Goal: Check status: Check status

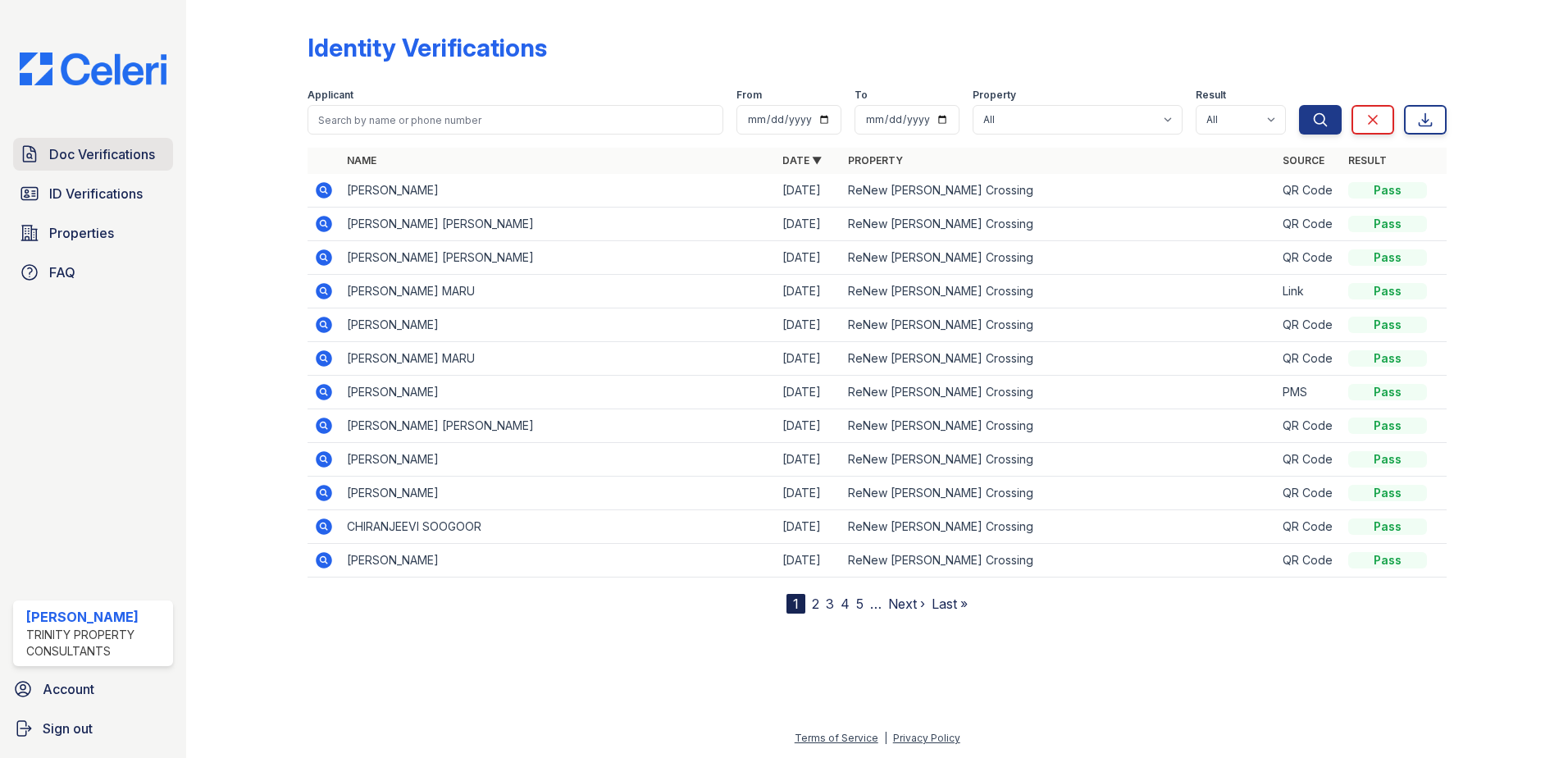
click at [104, 155] on span "Doc Verifications" at bounding box center [102, 155] width 105 height 20
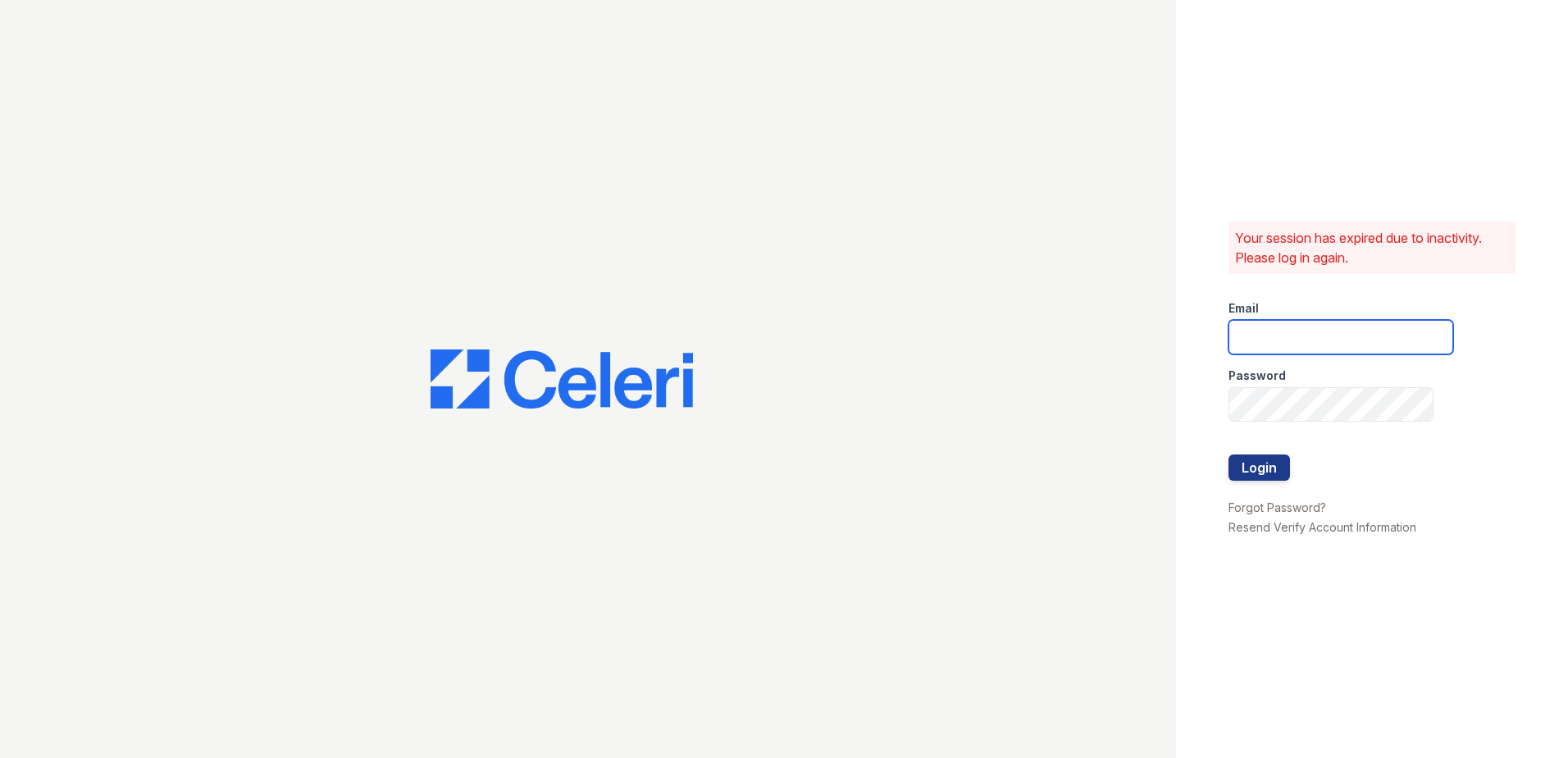
type input "[EMAIL_ADDRESS][DOMAIN_NAME]"
click at [1283, 470] on button "Login" at bounding box center [1259, 467] width 62 height 26
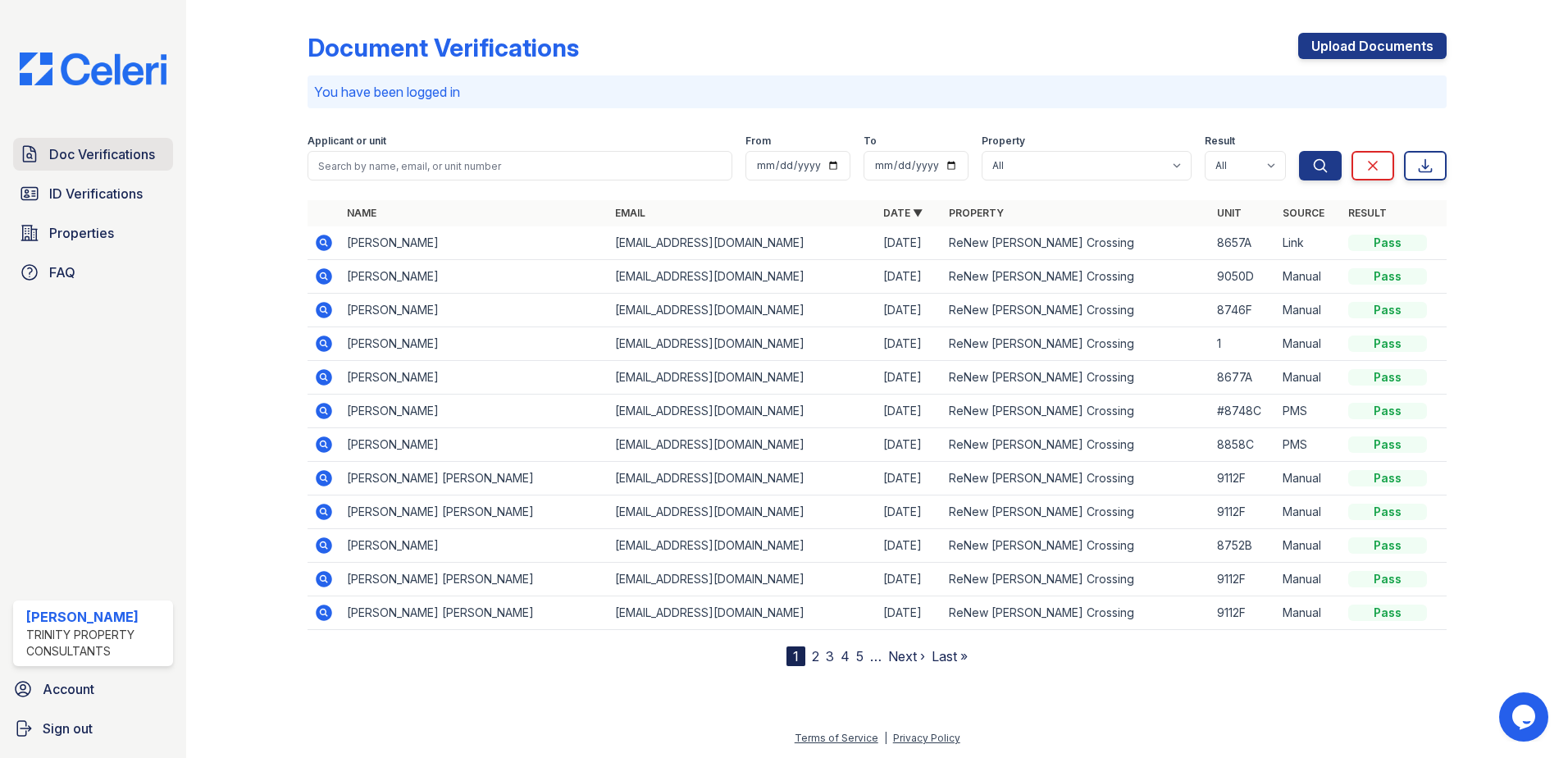
click at [135, 151] on span "Doc Verifications" at bounding box center [102, 155] width 105 height 20
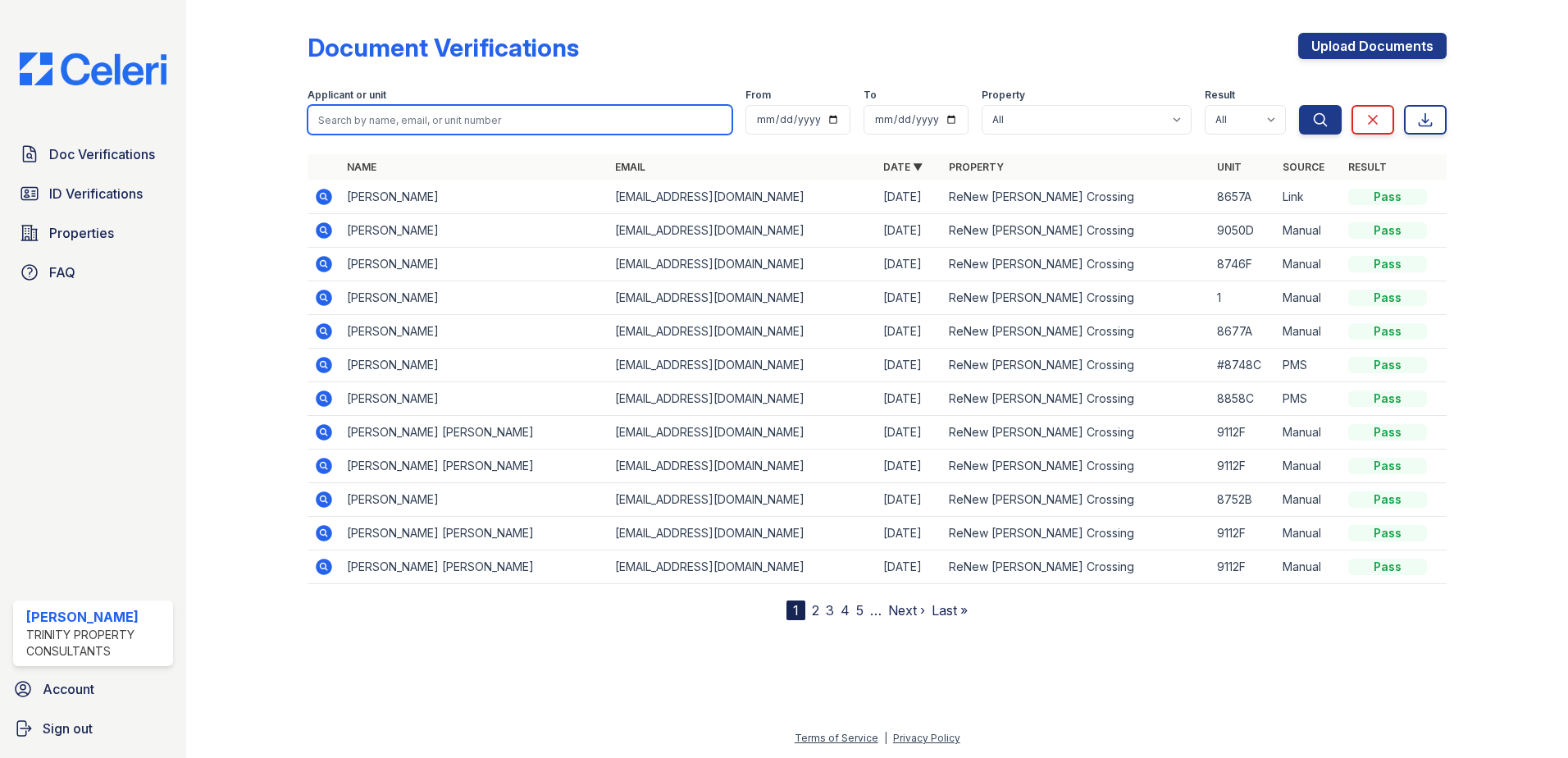
click at [386, 122] on input "search" at bounding box center [519, 119] width 424 height 29
type input "Daniel"
click at [1299, 105] on button "Search" at bounding box center [1320, 119] width 43 height 29
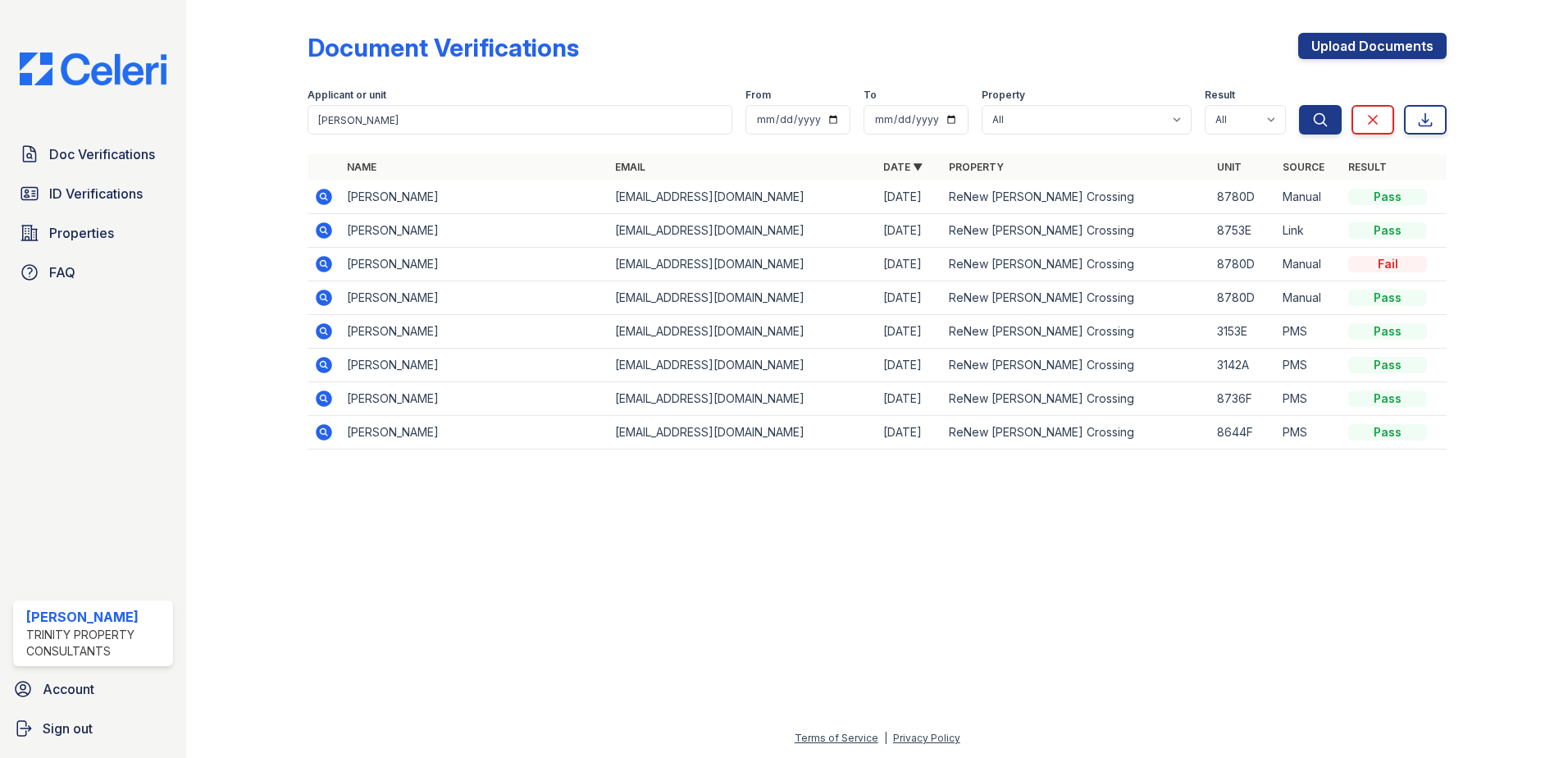
click at [328, 230] on icon at bounding box center [324, 230] width 16 height 16
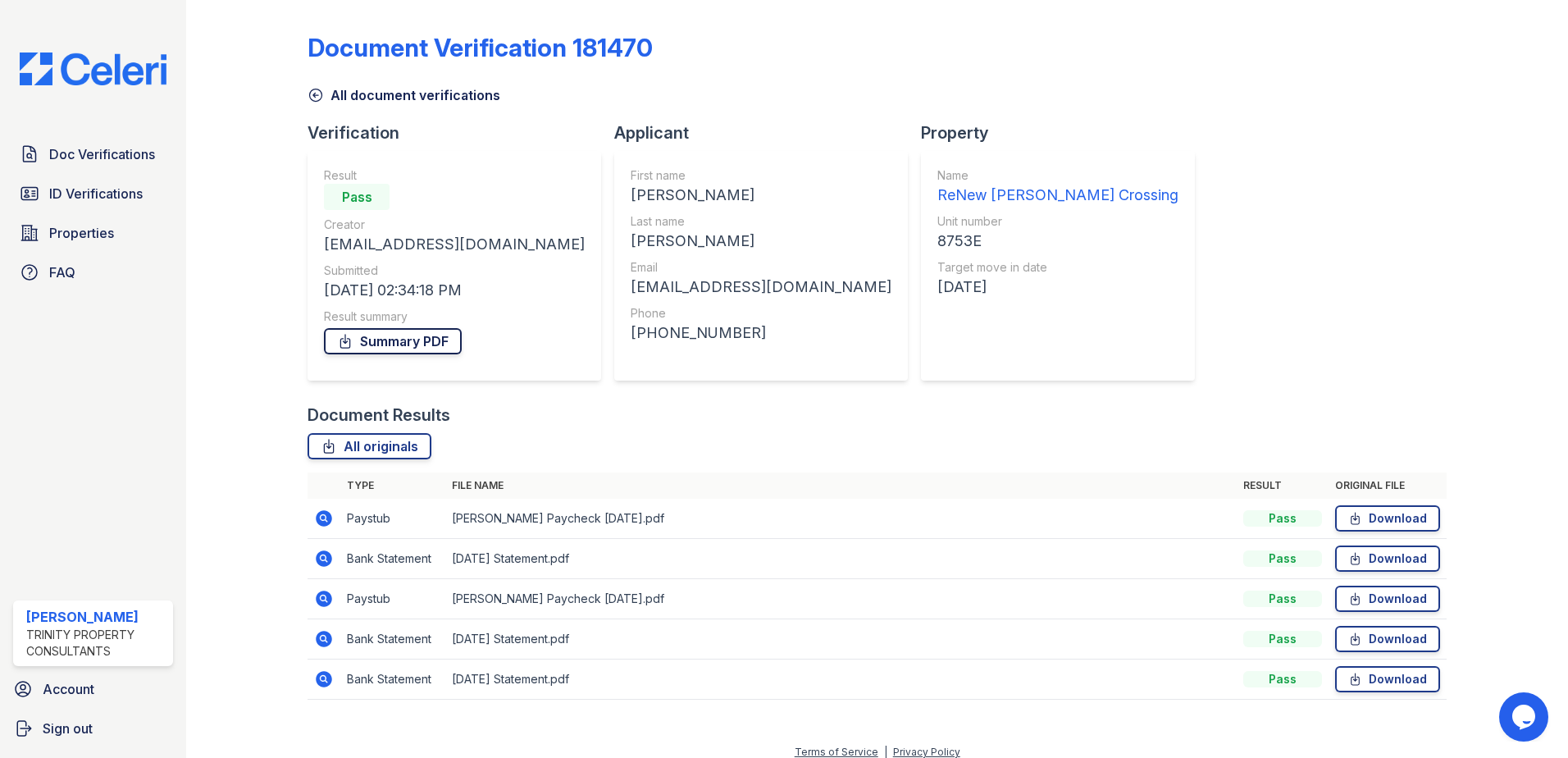
click at [452, 339] on link "Summary PDF" at bounding box center [393, 341] width 138 height 26
click at [327, 517] on icon at bounding box center [324, 518] width 16 height 16
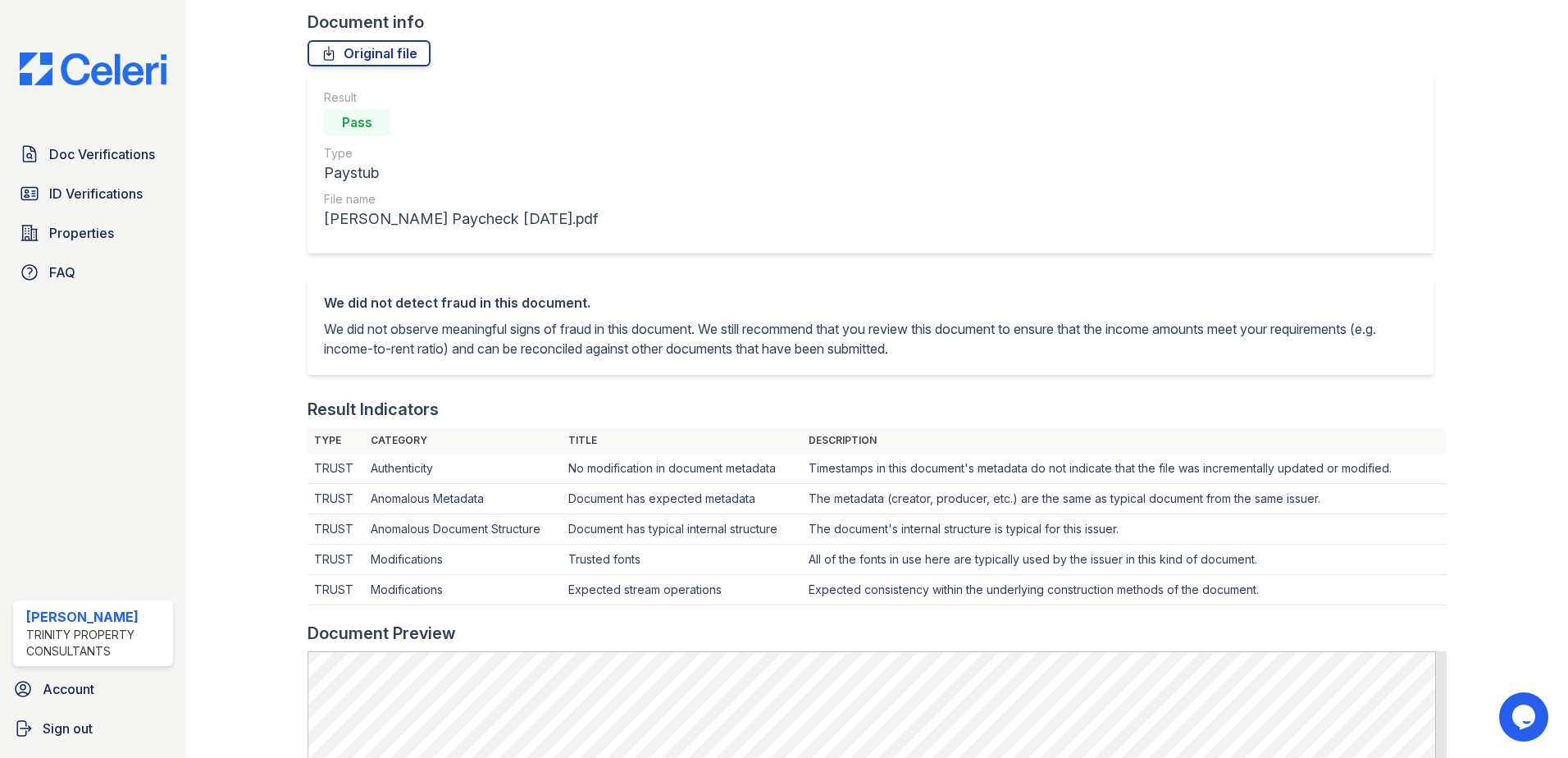
scroll to position [82, 0]
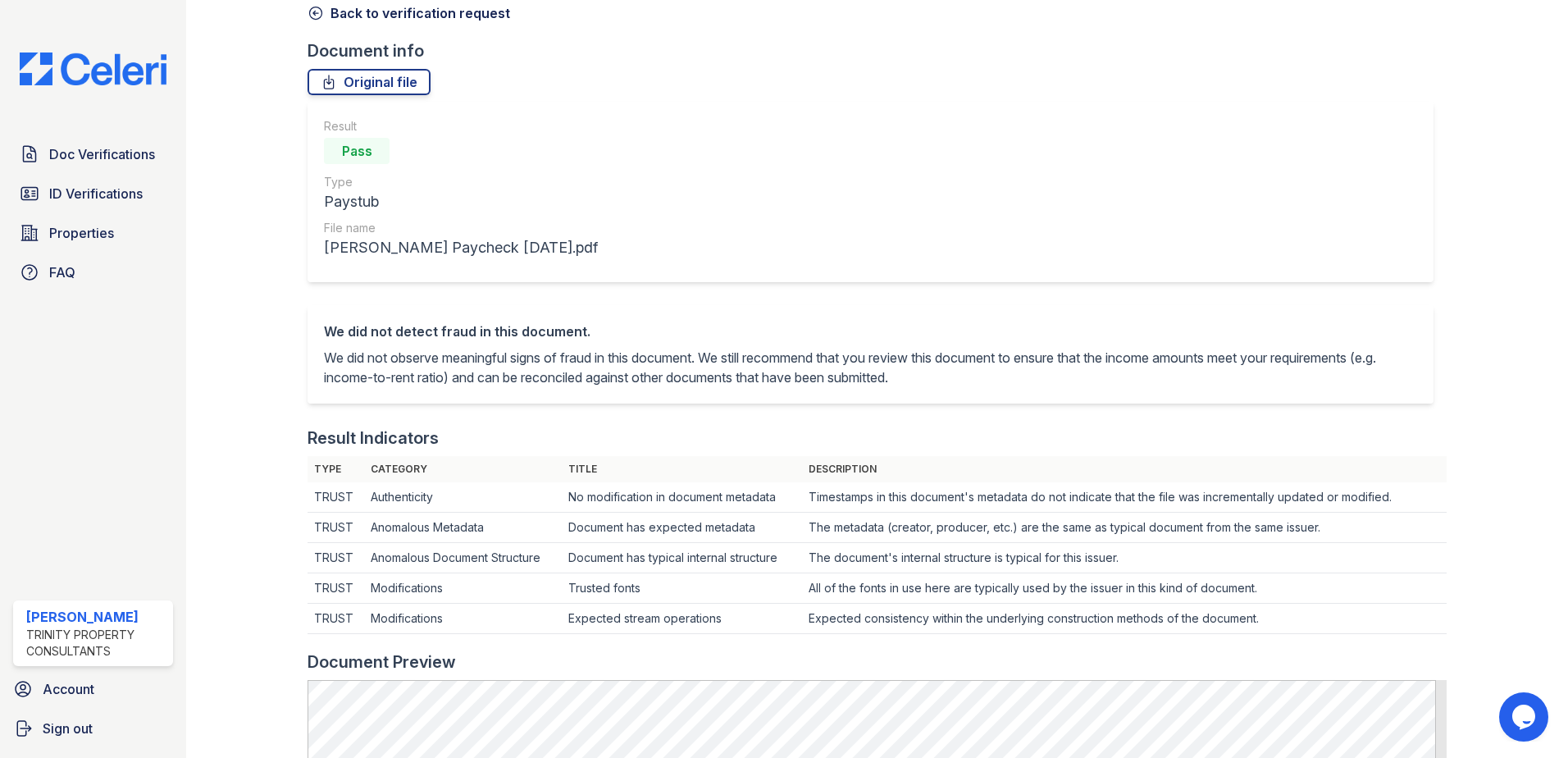
drag, startPoint x: 688, startPoint y: 246, endPoint x: 1291, endPoint y: 143, distance: 611.7
click at [1084, 149] on div "Result Pass Type Paystub File name Baugher Paycheck 08.08.25.pdf" at bounding box center [870, 192] width 1126 height 180
drag, startPoint x: 1401, startPoint y: 196, endPoint x: 1403, endPoint y: 142, distance: 54.0
click at [1403, 142] on div "Result Pass Type Paystub File name Baugher Paycheck 08.08.25.pdf" at bounding box center [870, 192] width 1126 height 180
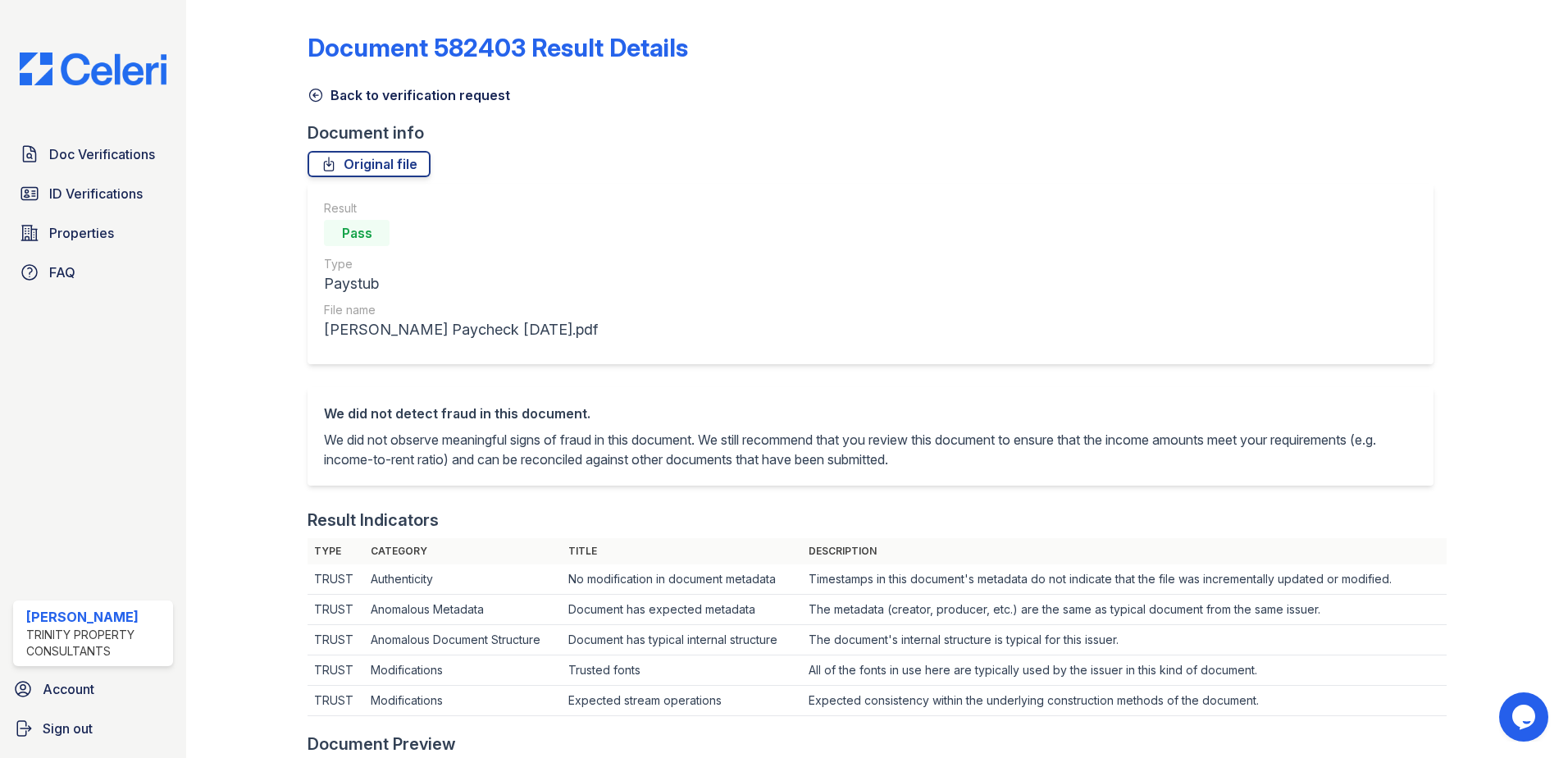
click at [317, 93] on icon at bounding box center [315, 95] width 16 height 16
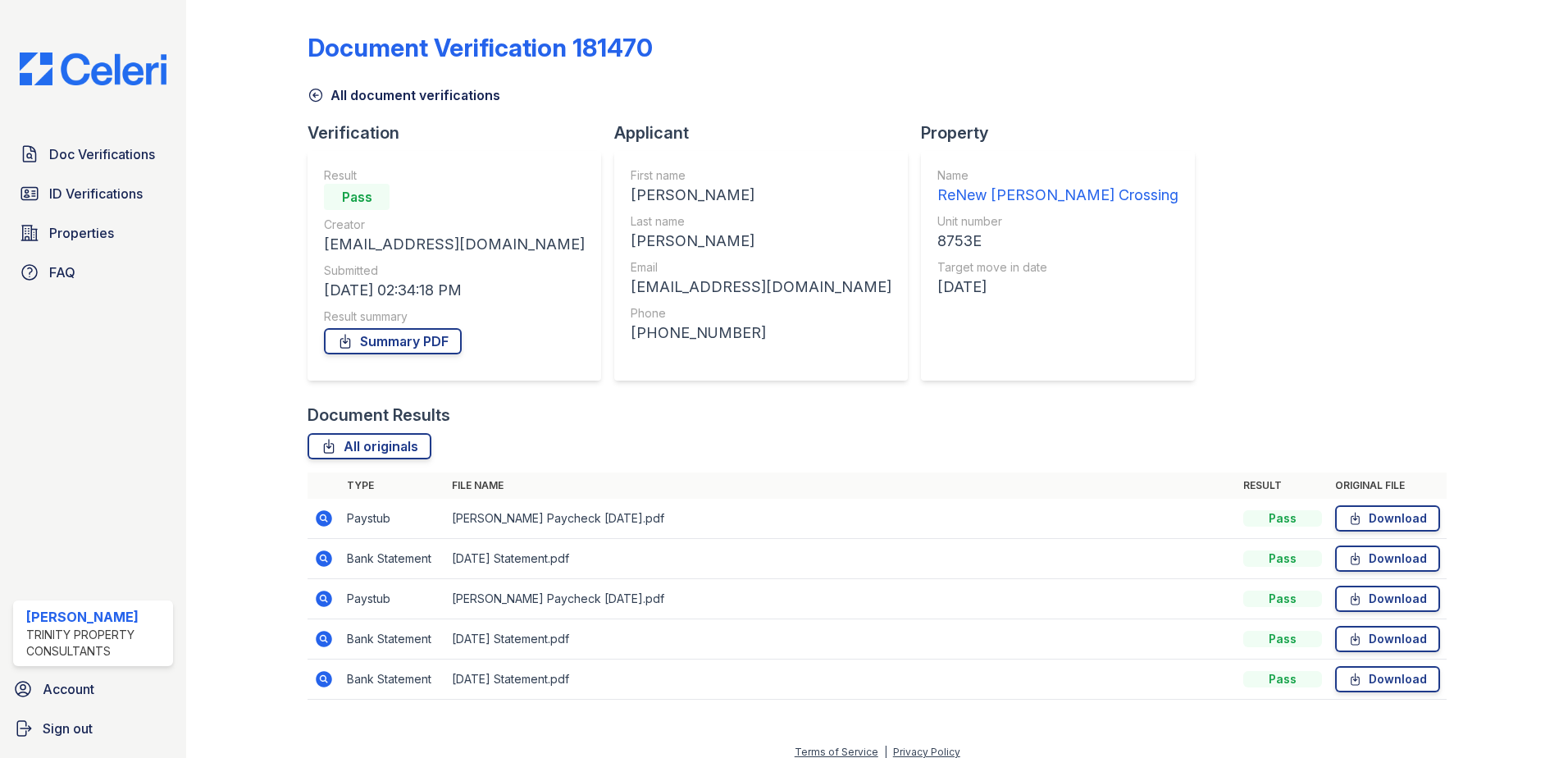
click at [323, 592] on icon at bounding box center [324, 599] width 16 height 16
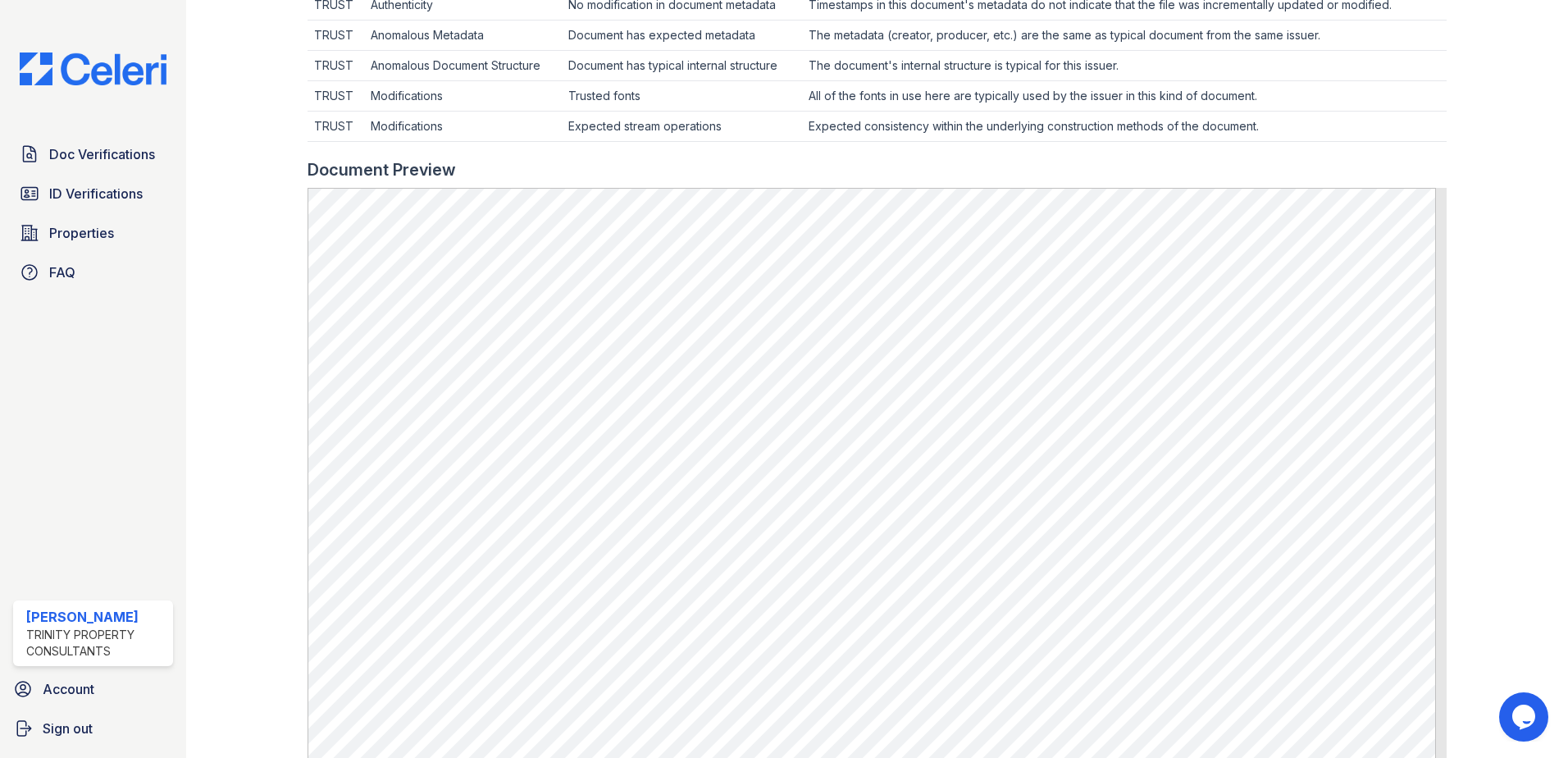
scroll to position [656, 0]
